Goal: Go to known website: Go to known website

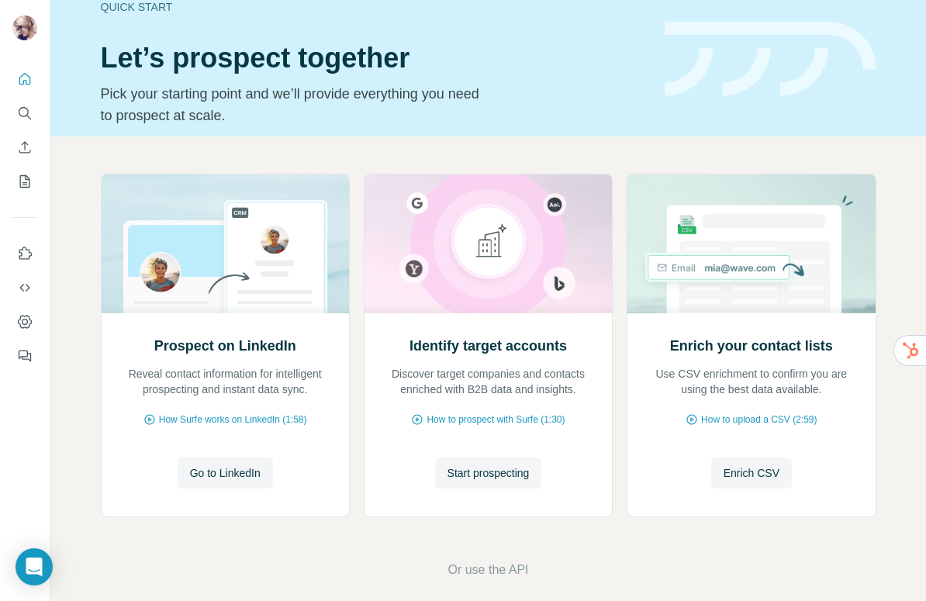
scroll to position [34, 0]
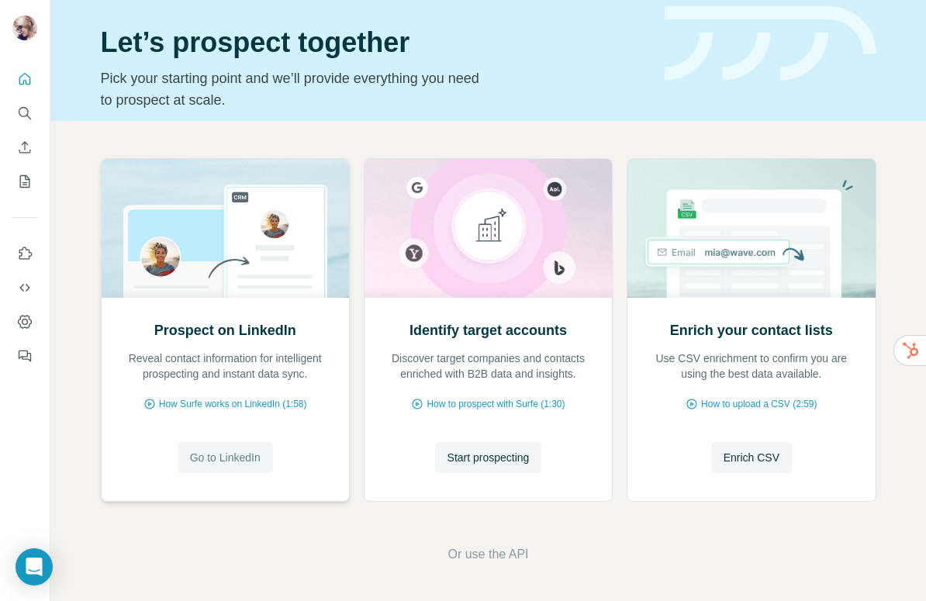
click at [211, 454] on span "Go to LinkedIn" at bounding box center [225, 458] width 71 height 16
